Goal: Task Accomplishment & Management: Use online tool/utility

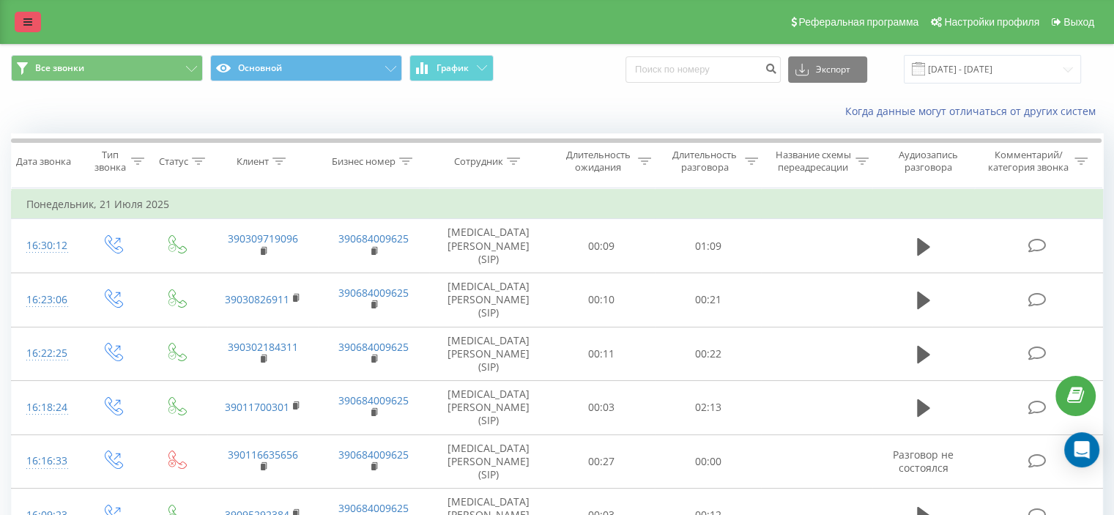
click at [31, 28] on link at bounding box center [28, 22] width 26 height 21
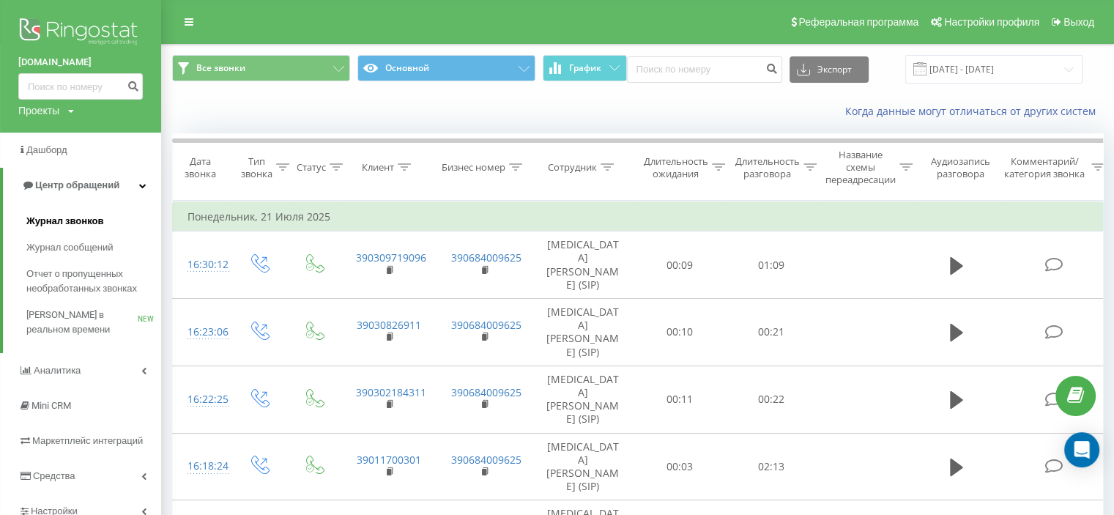
click at [64, 222] on span "Журнал звонков" at bounding box center [64, 221] width 77 height 15
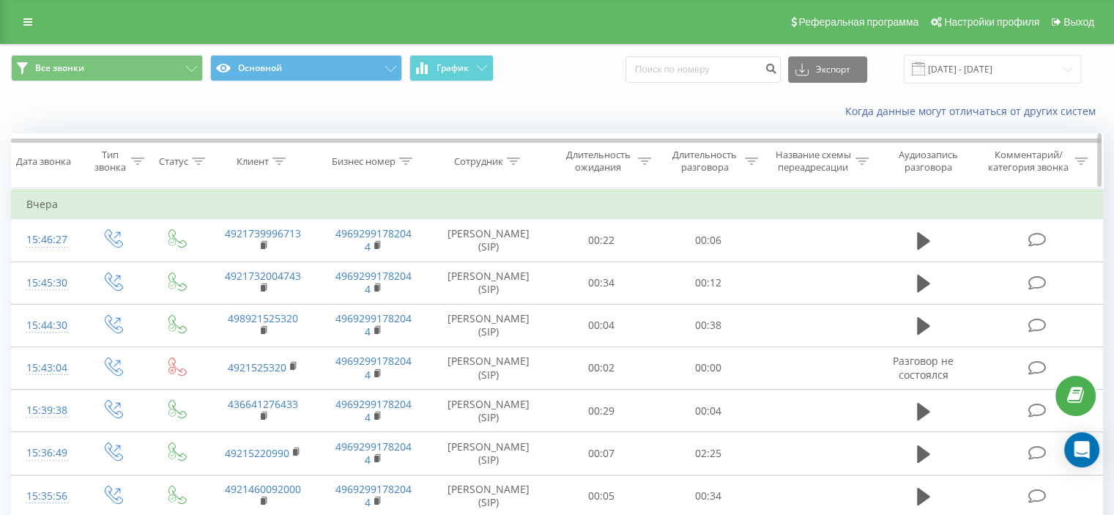
click at [497, 160] on div "Сотрудник" at bounding box center [478, 161] width 49 height 12
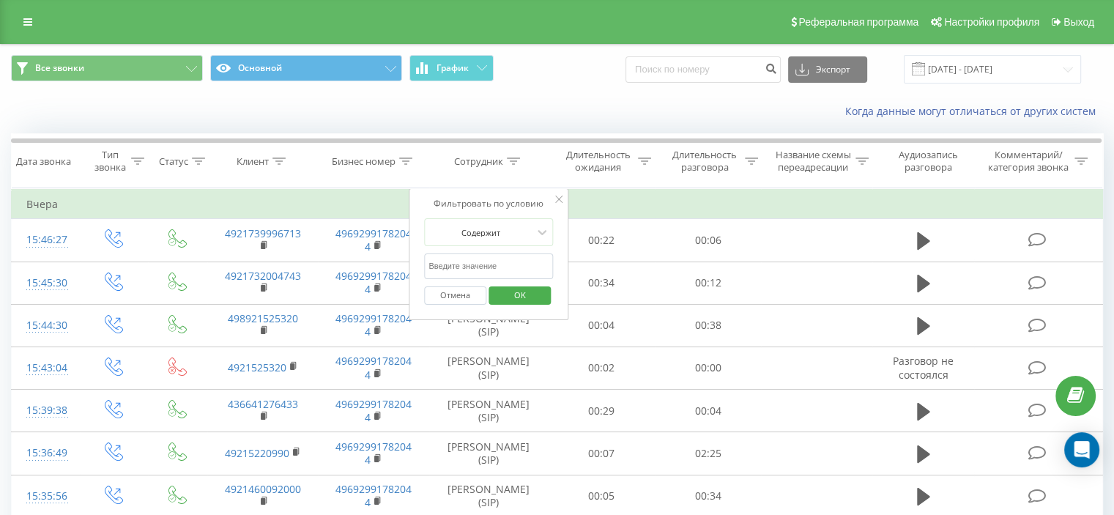
click at [474, 264] on input "text" at bounding box center [488, 266] width 129 height 26
type input "rufat"
click at [538, 295] on span "OK" at bounding box center [520, 294] width 41 height 23
